Goal: Transaction & Acquisition: Purchase product/service

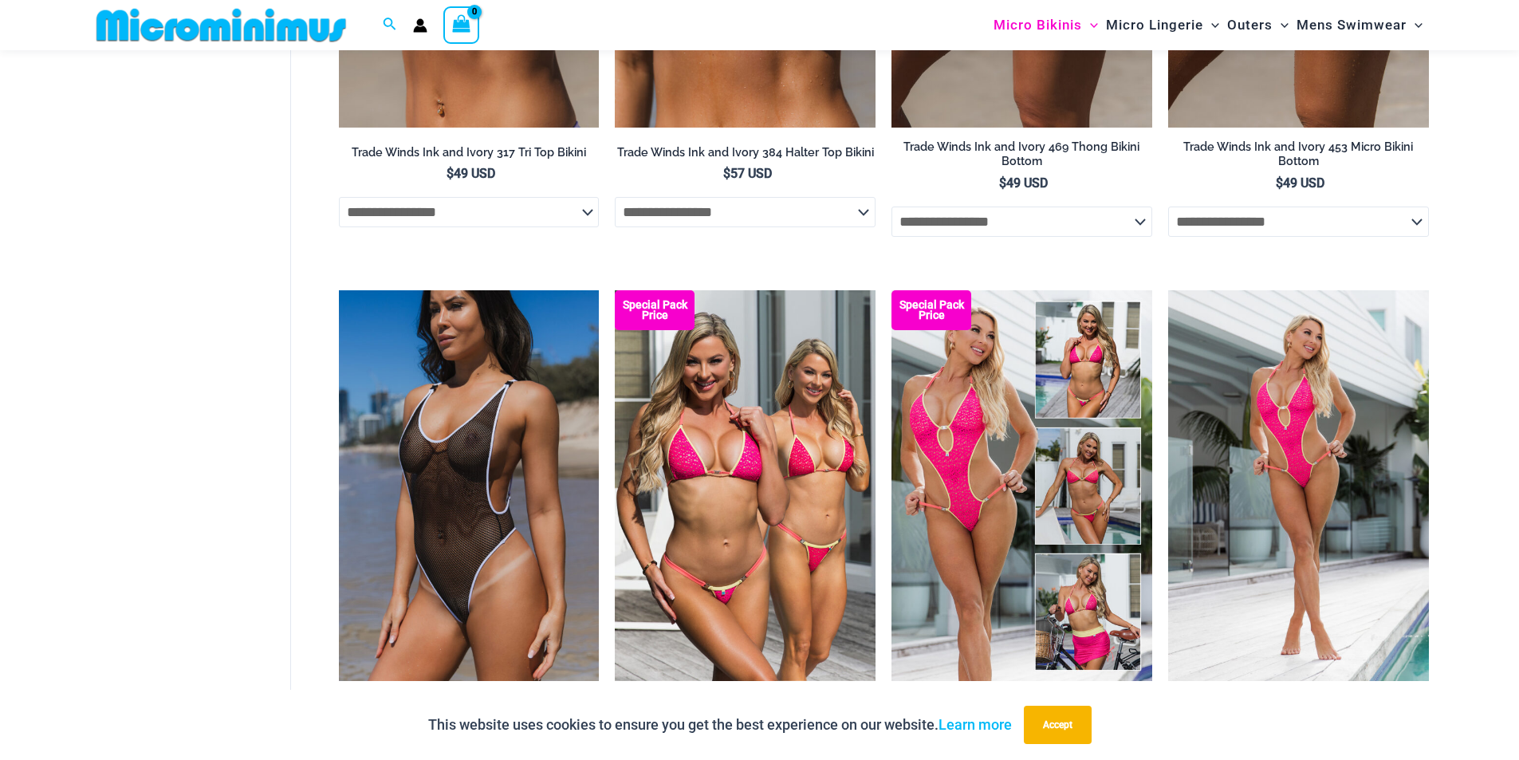
scroll to position [1900, 0]
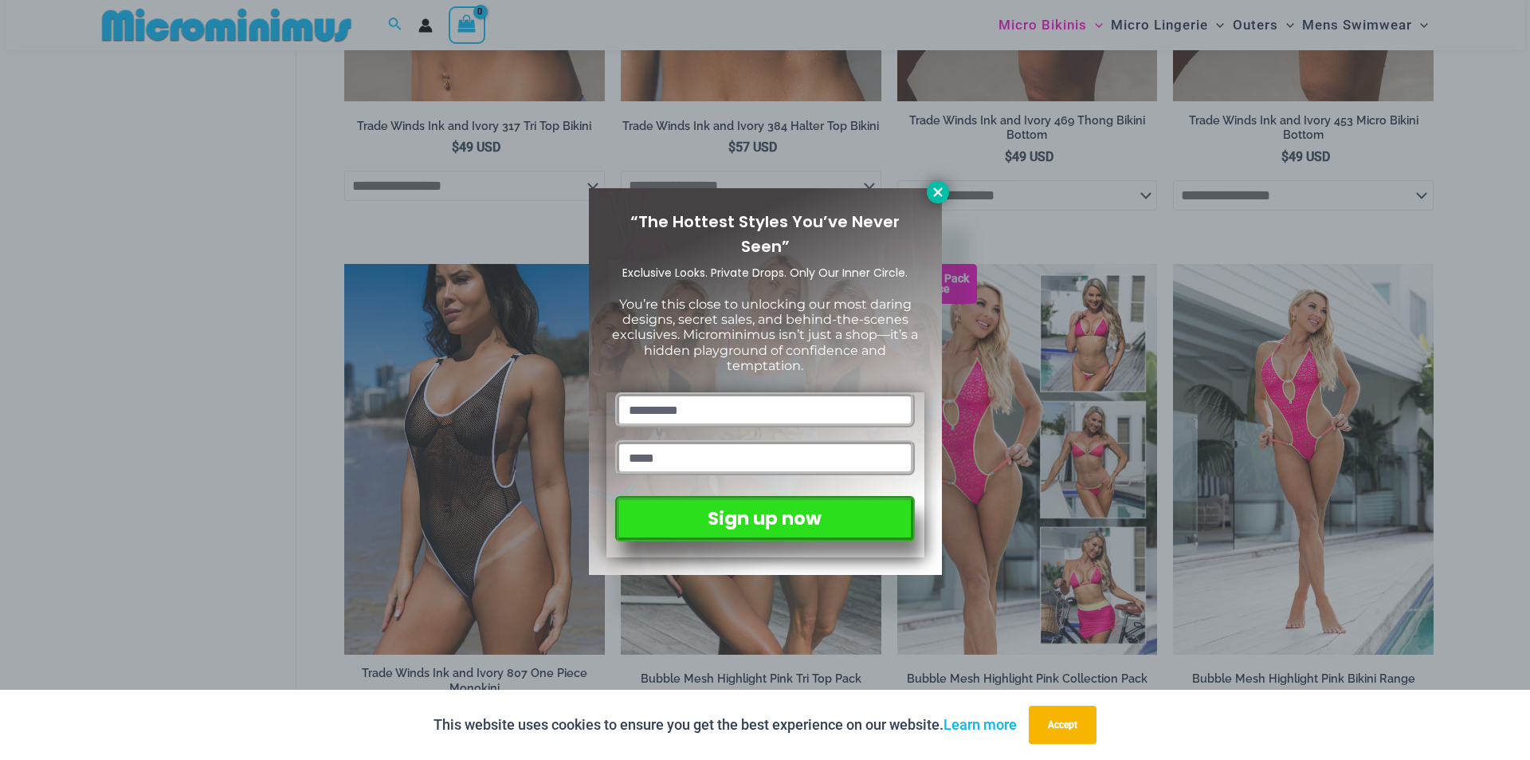
click at [941, 192] on icon at bounding box center [938, 192] width 14 height 14
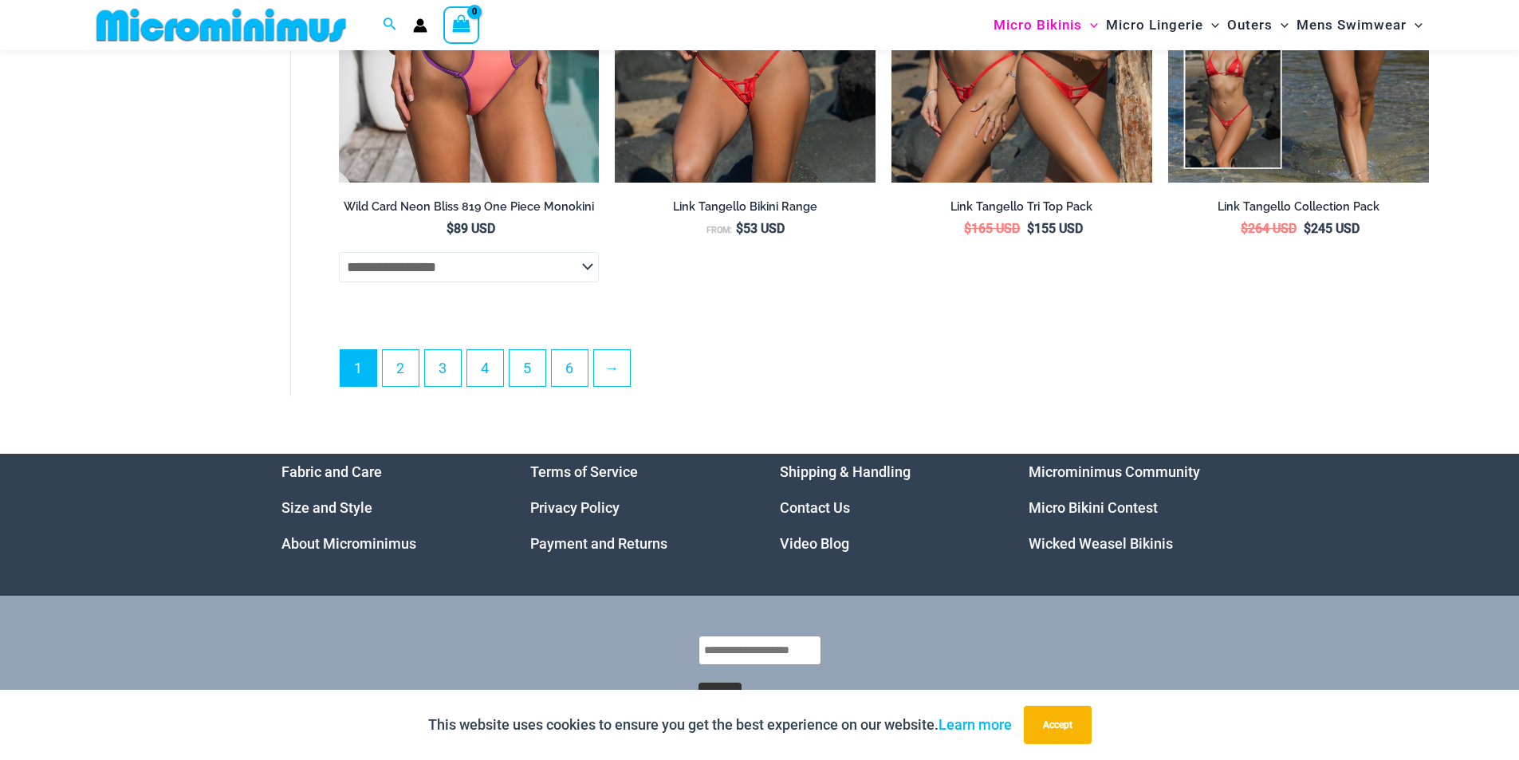
scroll to position [4611, 0]
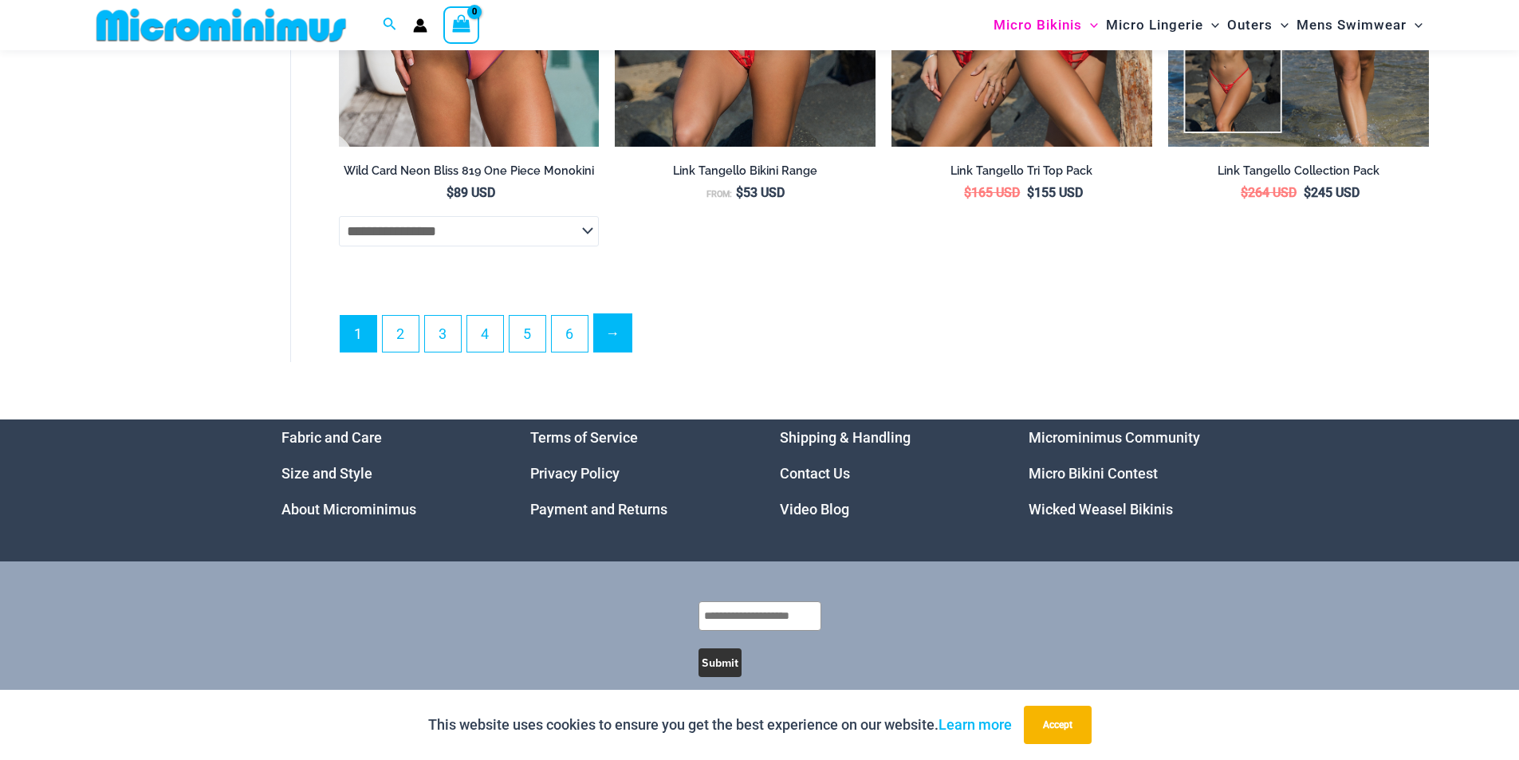
click at [610, 352] on link "→" at bounding box center [612, 332] width 37 height 37
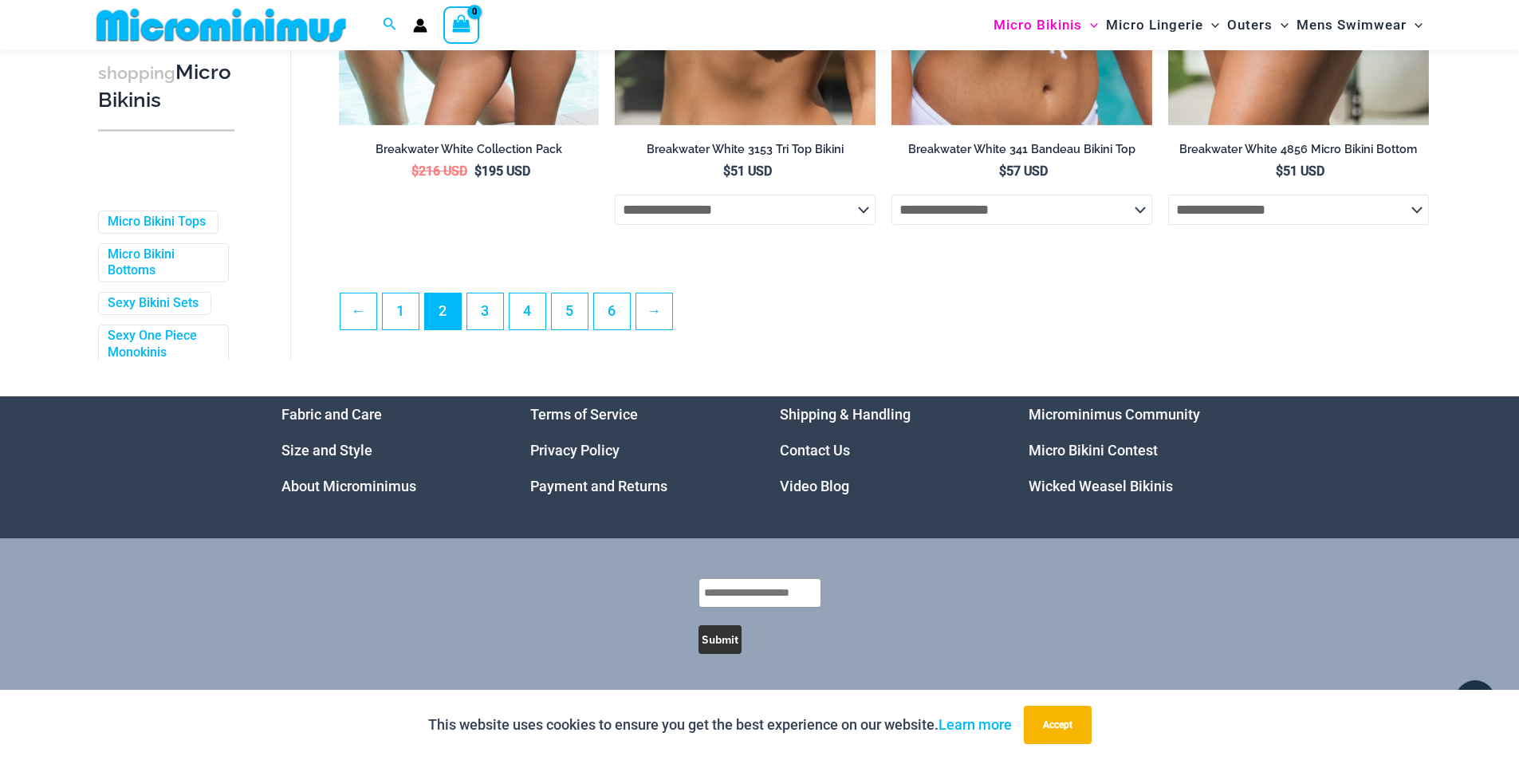
scroll to position [4308, 0]
click at [656, 311] on link "→" at bounding box center [654, 310] width 37 height 37
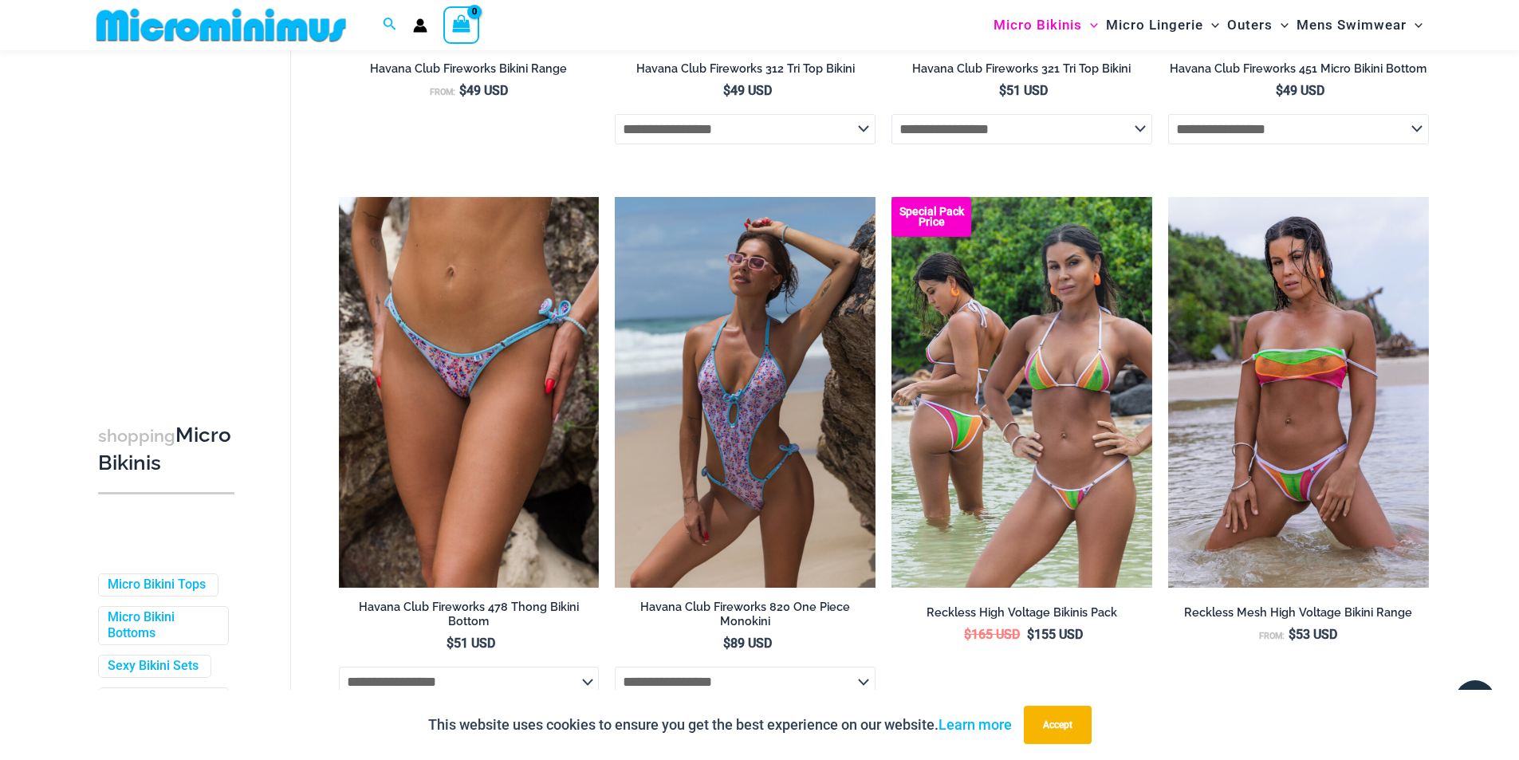
scroll to position [3814, 0]
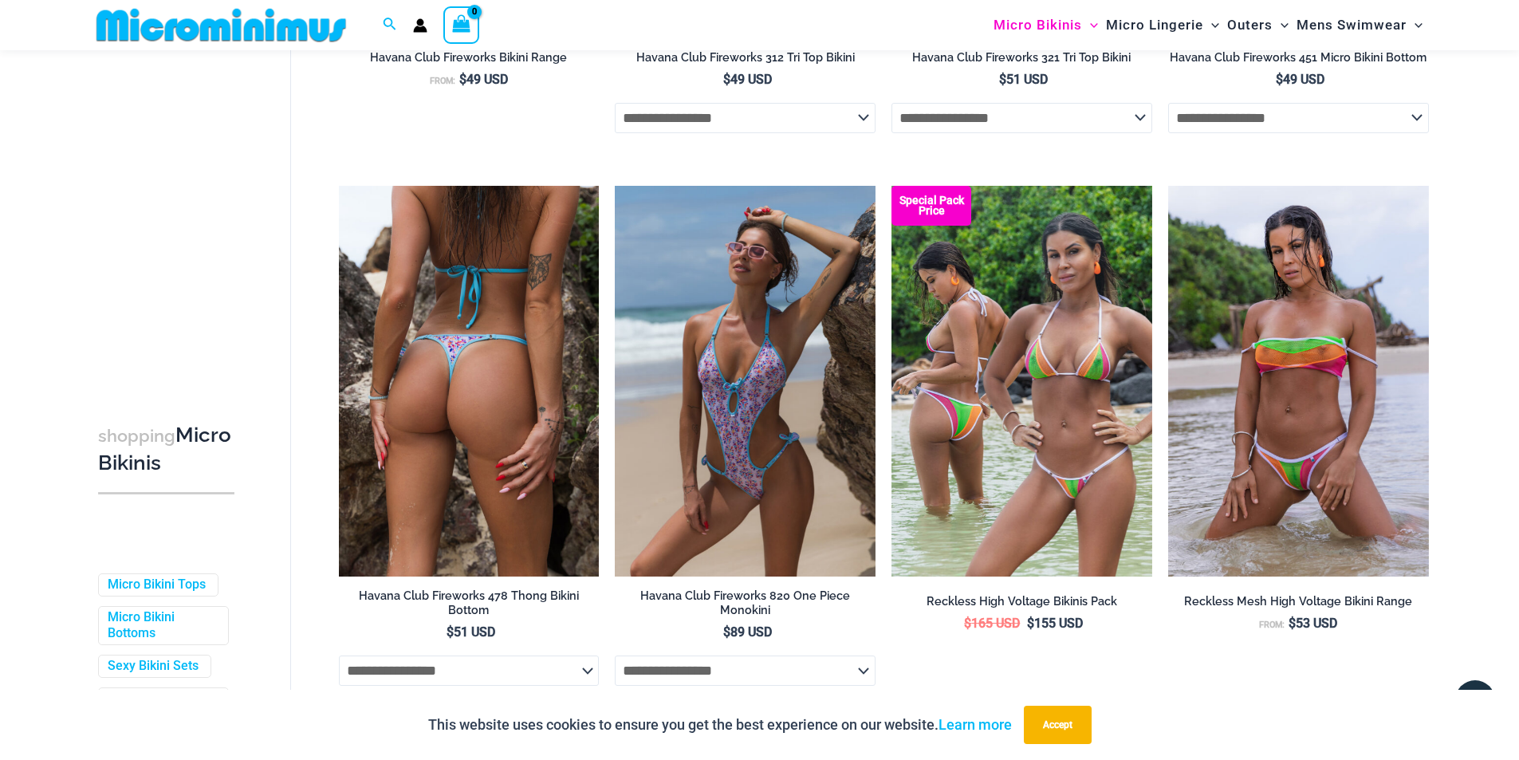
click at [442, 345] on img at bounding box center [469, 381] width 261 height 391
